Goal: Task Accomplishment & Management: Use online tool/utility

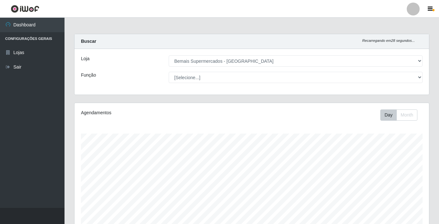
select select "250"
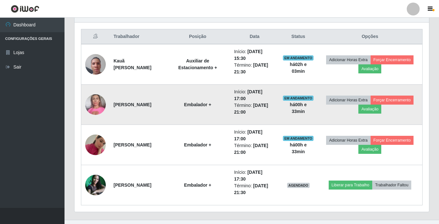
scroll to position [250, 0]
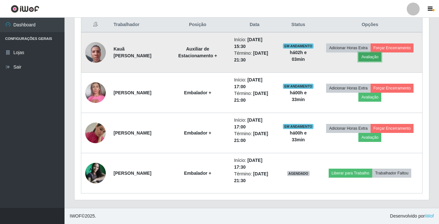
click at [365, 57] on button "Avaliação" at bounding box center [369, 57] width 23 height 9
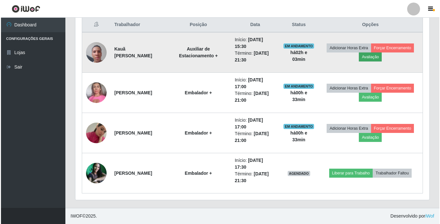
scroll to position [134, 351]
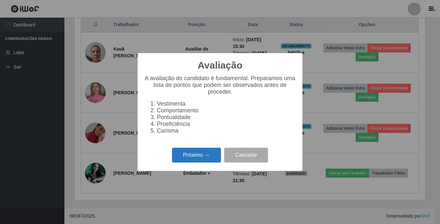
click at [200, 158] on button "Próximo →" at bounding box center [196, 155] width 49 height 15
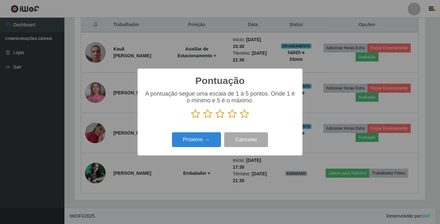
scroll to position [322257, 322039]
click at [247, 115] on icon at bounding box center [244, 114] width 9 height 10
click at [240, 119] on input "radio" at bounding box center [240, 119] width 0 height 0
click at [200, 140] on button "Próximo →" at bounding box center [196, 140] width 49 height 15
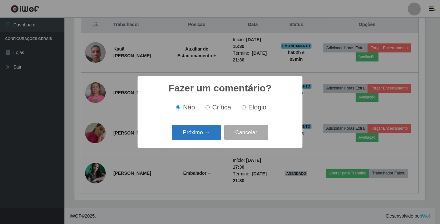
click at [209, 130] on button "Próximo →" at bounding box center [196, 132] width 49 height 15
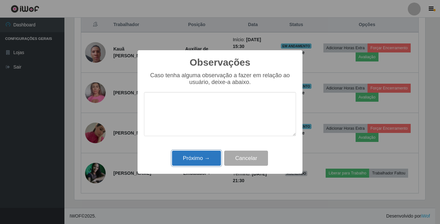
click at [205, 156] on button "Próximo →" at bounding box center [196, 158] width 49 height 15
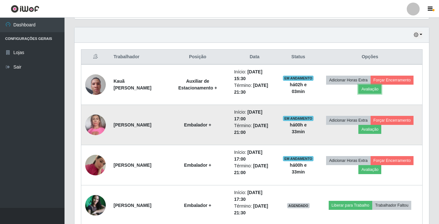
scroll to position [250, 0]
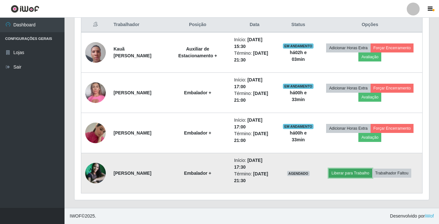
click at [350, 174] on button "Liberar para Trabalho" at bounding box center [351, 173] width 44 height 9
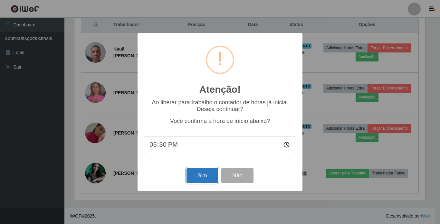
click at [197, 174] on button "Sim" at bounding box center [202, 175] width 31 height 15
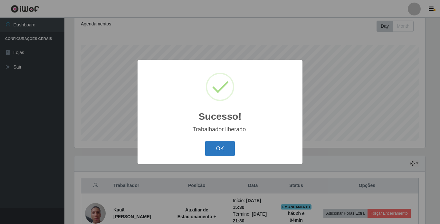
drag, startPoint x: 220, startPoint y: 152, endPoint x: 223, endPoint y: 149, distance: 4.1
click at [223, 149] on button "OK" at bounding box center [220, 148] width 30 height 15
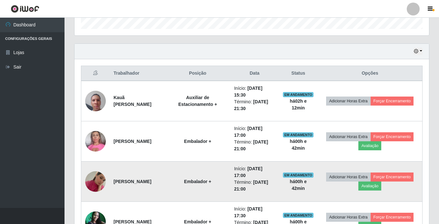
scroll to position [186, 0]
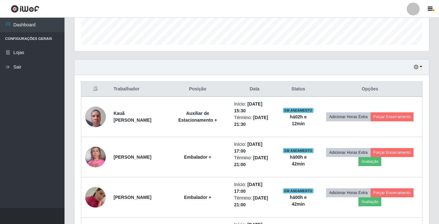
click at [423, 68] on div "Hoje 1 dia 3 dias 1 Semana Não encerrados" at bounding box center [251, 67] width 354 height 15
click at [420, 68] on button "button" at bounding box center [417, 67] width 9 height 7
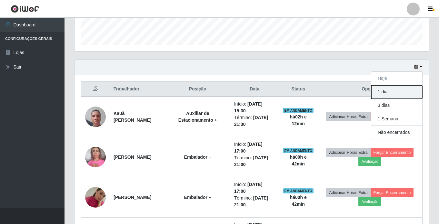
click at [398, 91] on button "1 dia" at bounding box center [396, 92] width 51 height 14
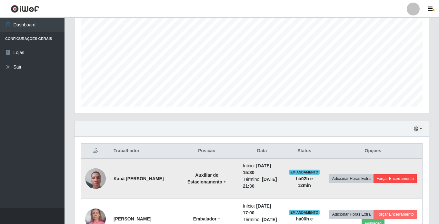
scroll to position [121, 0]
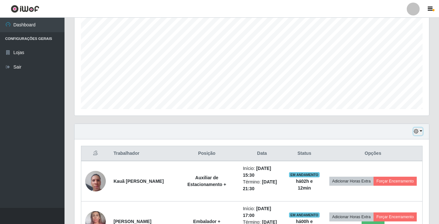
click at [416, 130] on icon "button" at bounding box center [416, 131] width 5 height 5
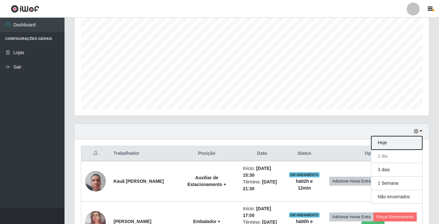
click at [379, 143] on button "Hoje" at bounding box center [396, 143] width 51 height 14
